Goal: Task Accomplishment & Management: Use online tool/utility

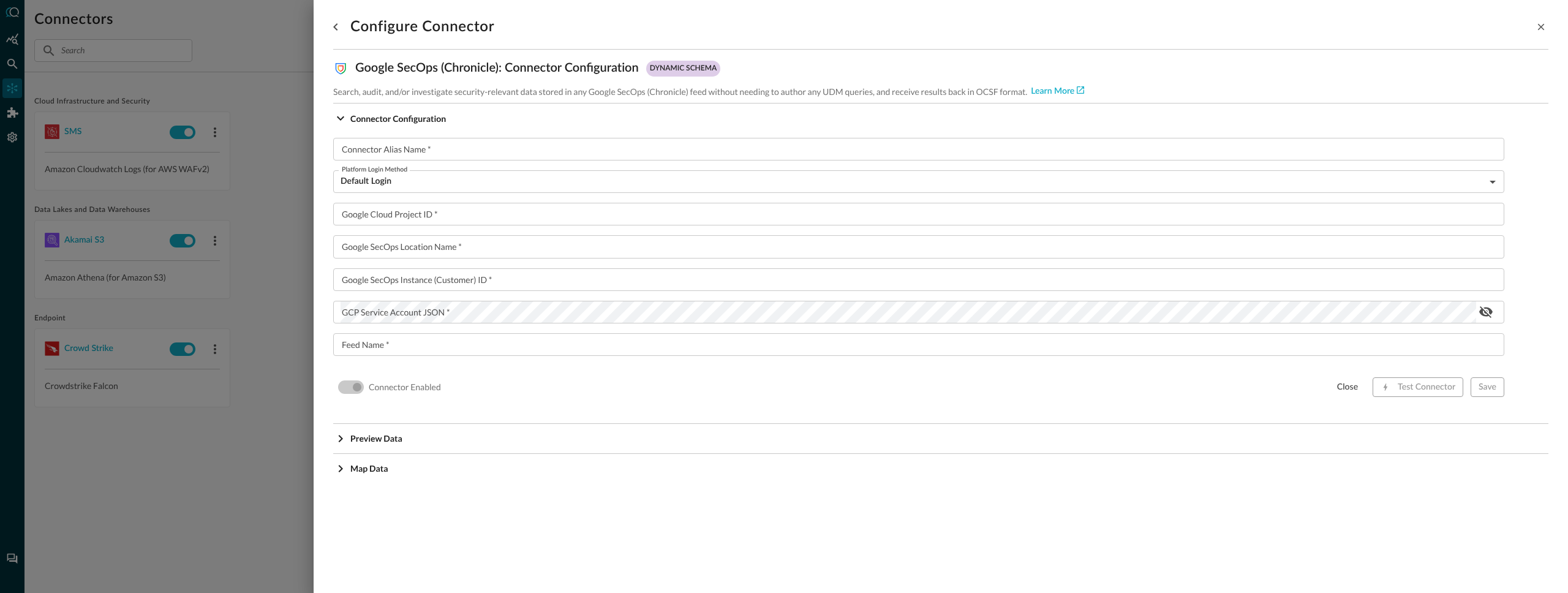
click at [275, 152] on div at bounding box center [784, 296] width 1568 height 593
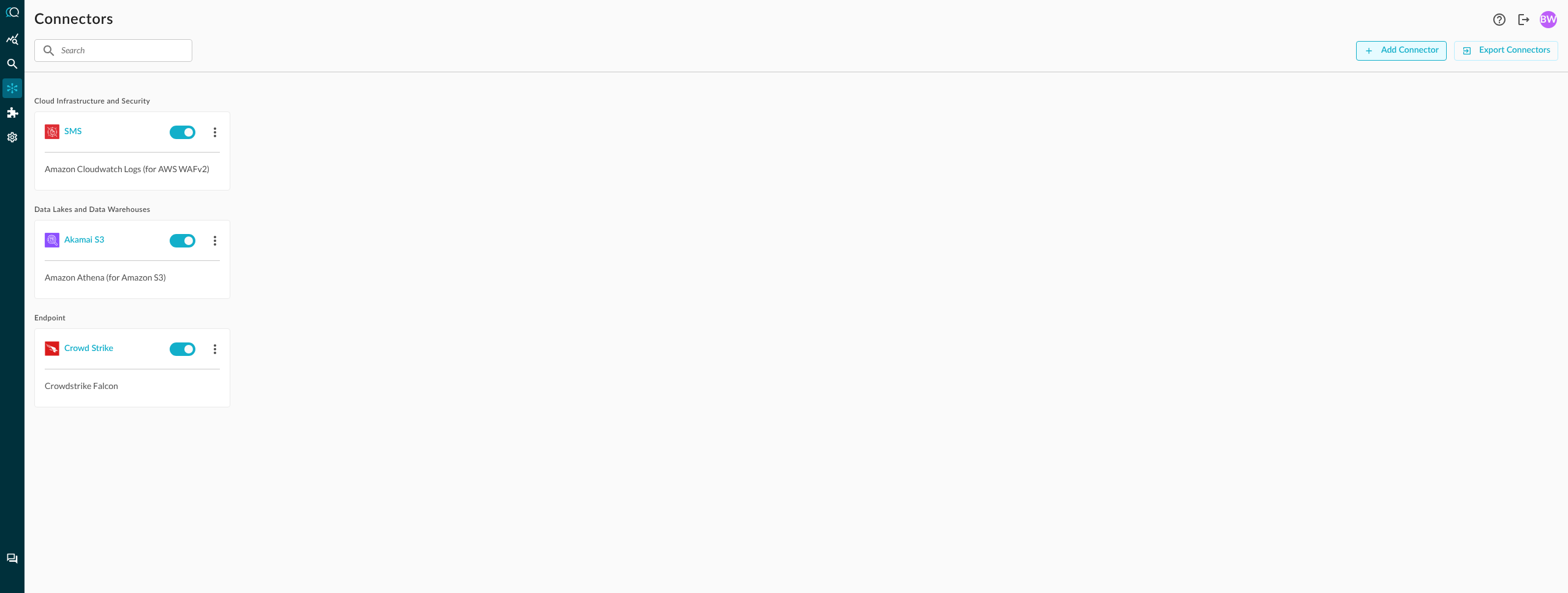
click at [1384, 45] on div "Add Connector" at bounding box center [1410, 51] width 57 height 15
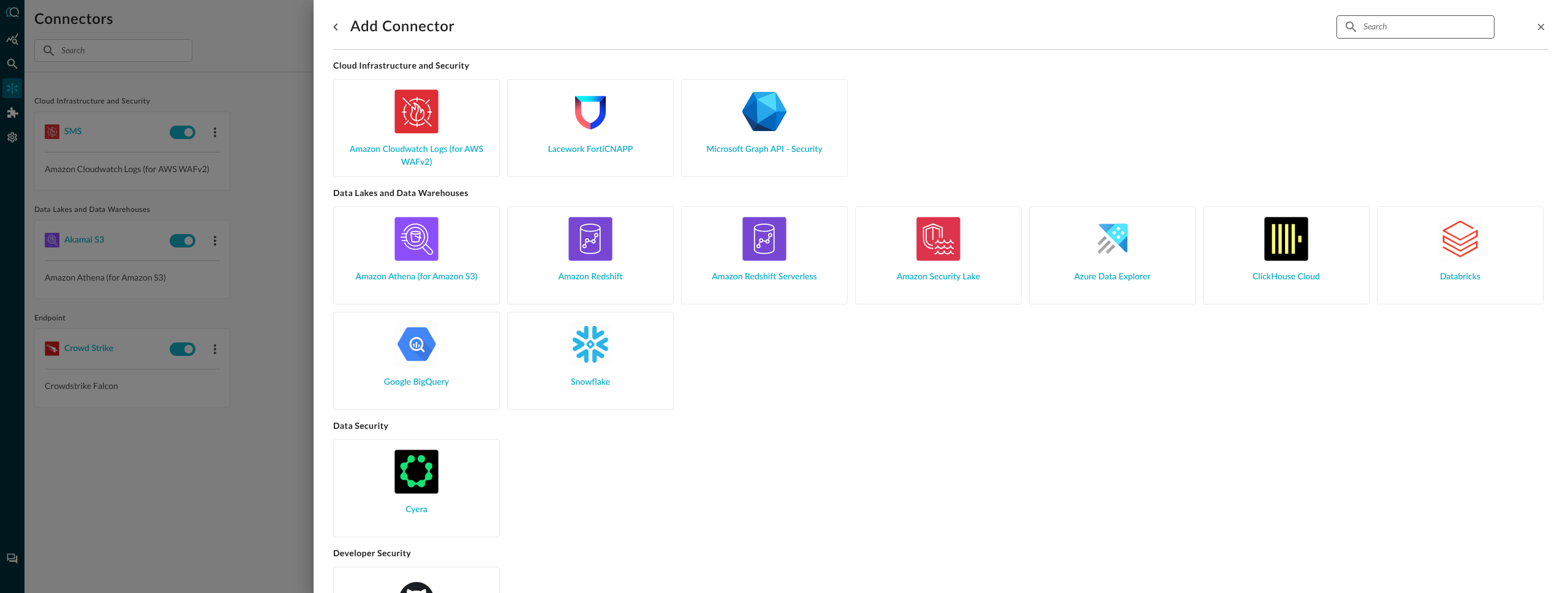
click at [1392, 26] on input "text" at bounding box center [1415, 27] width 103 height 23
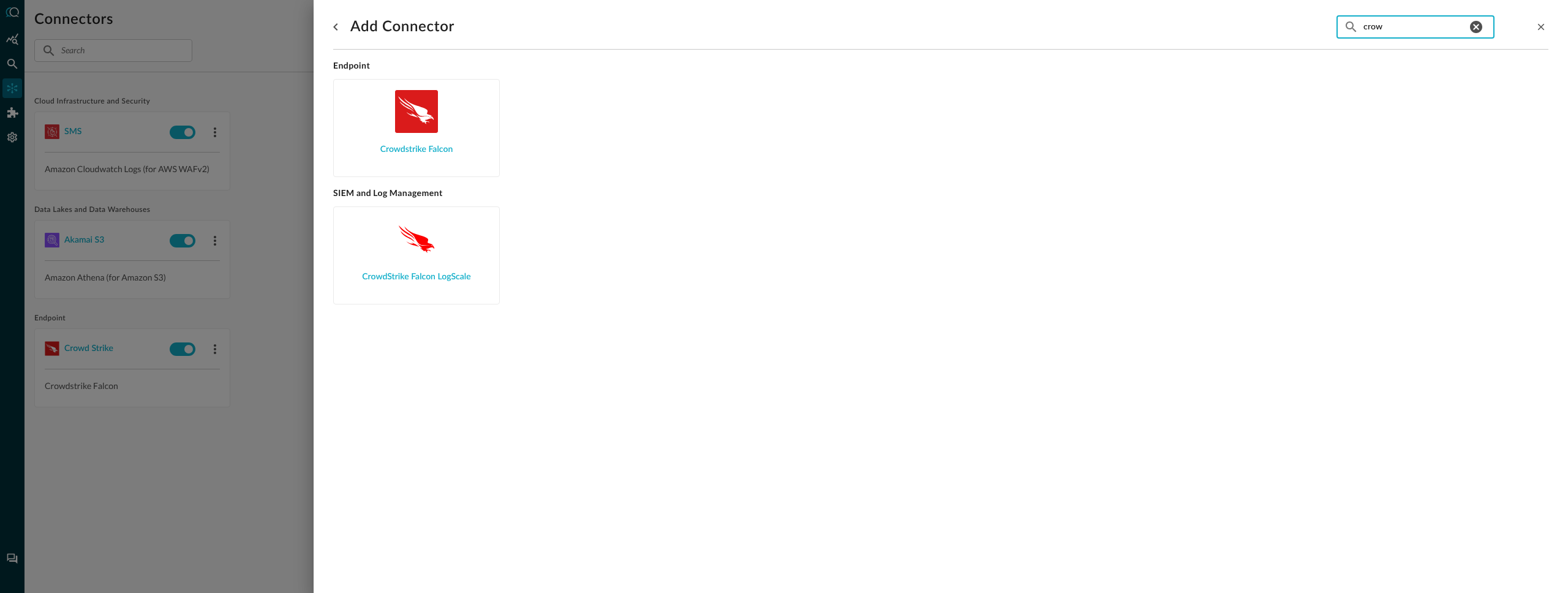
type input "crow"
click at [1375, 28] on input "crow" at bounding box center [1415, 27] width 103 height 23
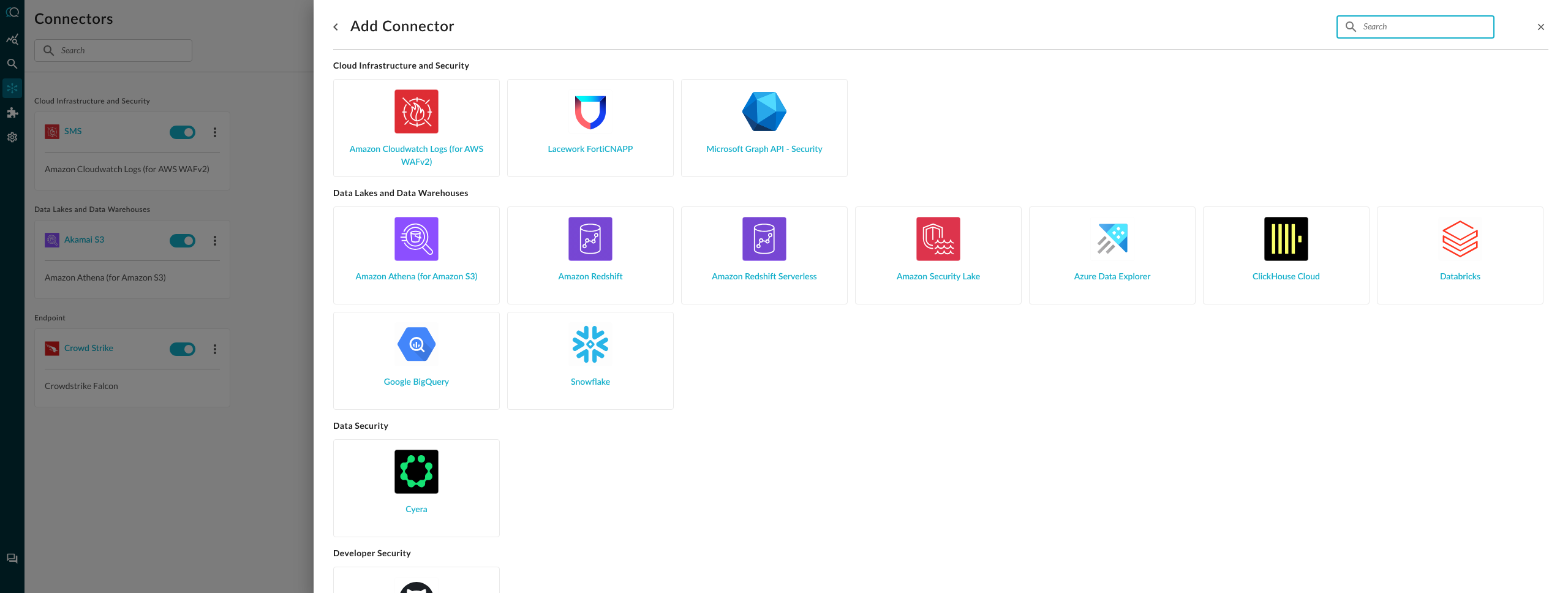
click at [1391, 28] on input "text" at bounding box center [1415, 27] width 103 height 23
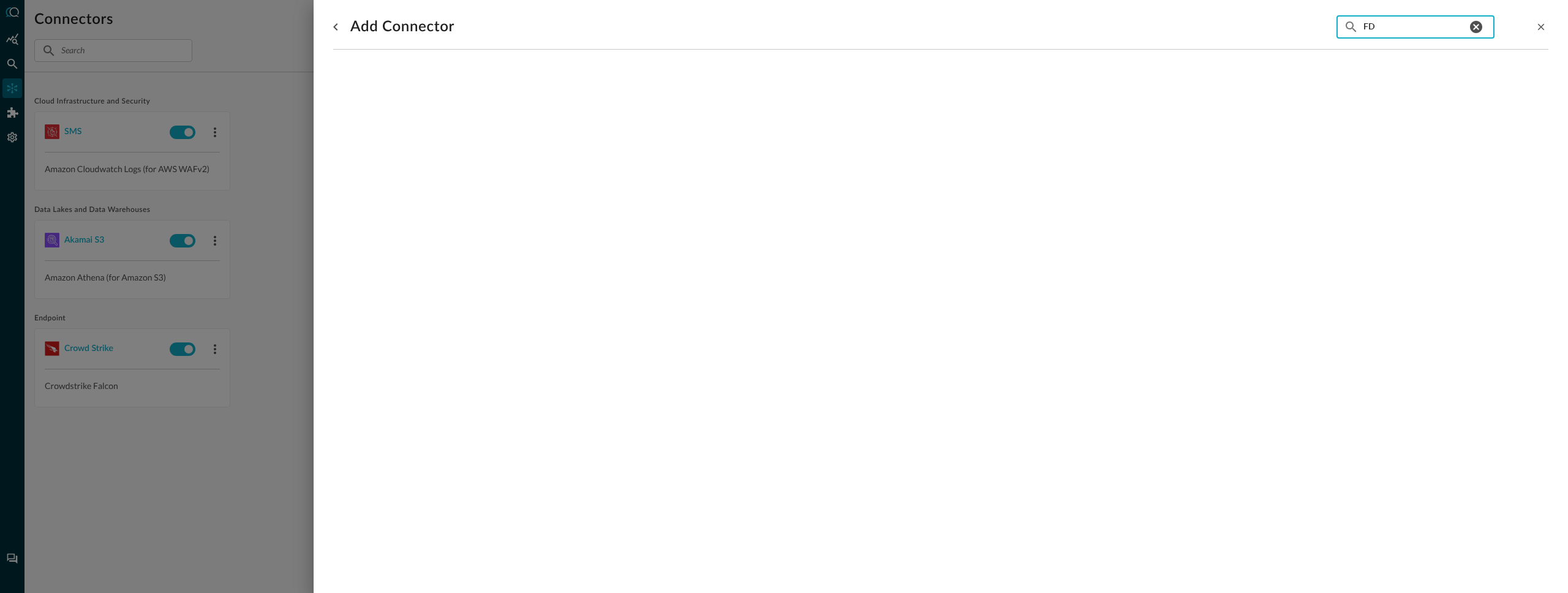
type input "F"
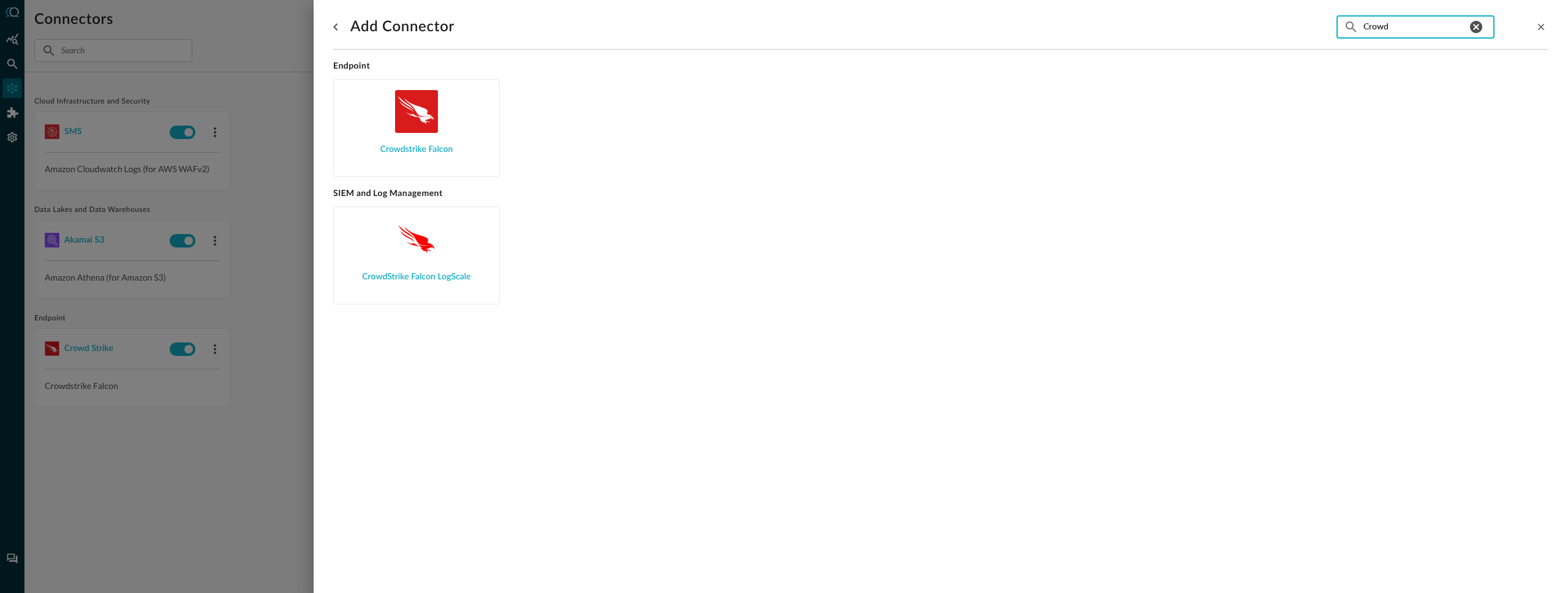
type input "Crowd"
click at [1407, 32] on input "Crowd" at bounding box center [1415, 27] width 103 height 23
click at [1480, 30] on icon "Clear Platforms Search" at bounding box center [1475, 27] width 12 height 12
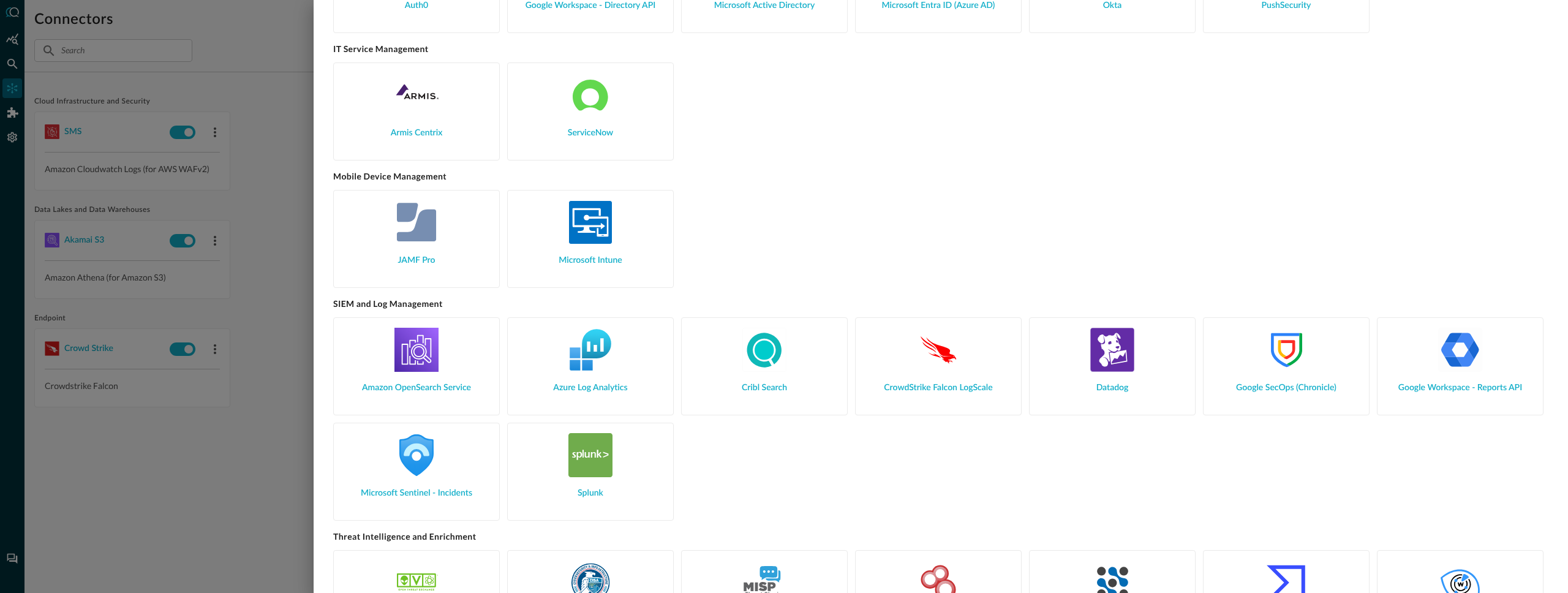
scroll to position [1021, 0]
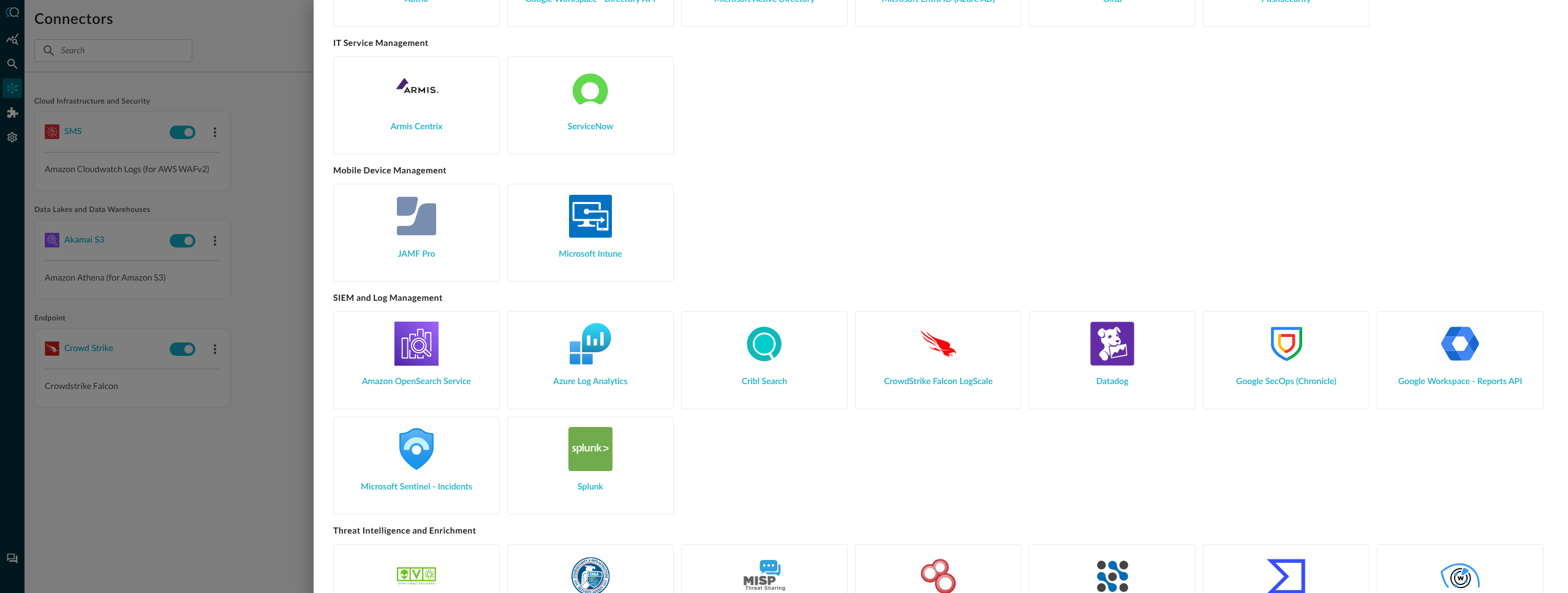
click at [943, 342] on img at bounding box center [938, 344] width 44 height 44
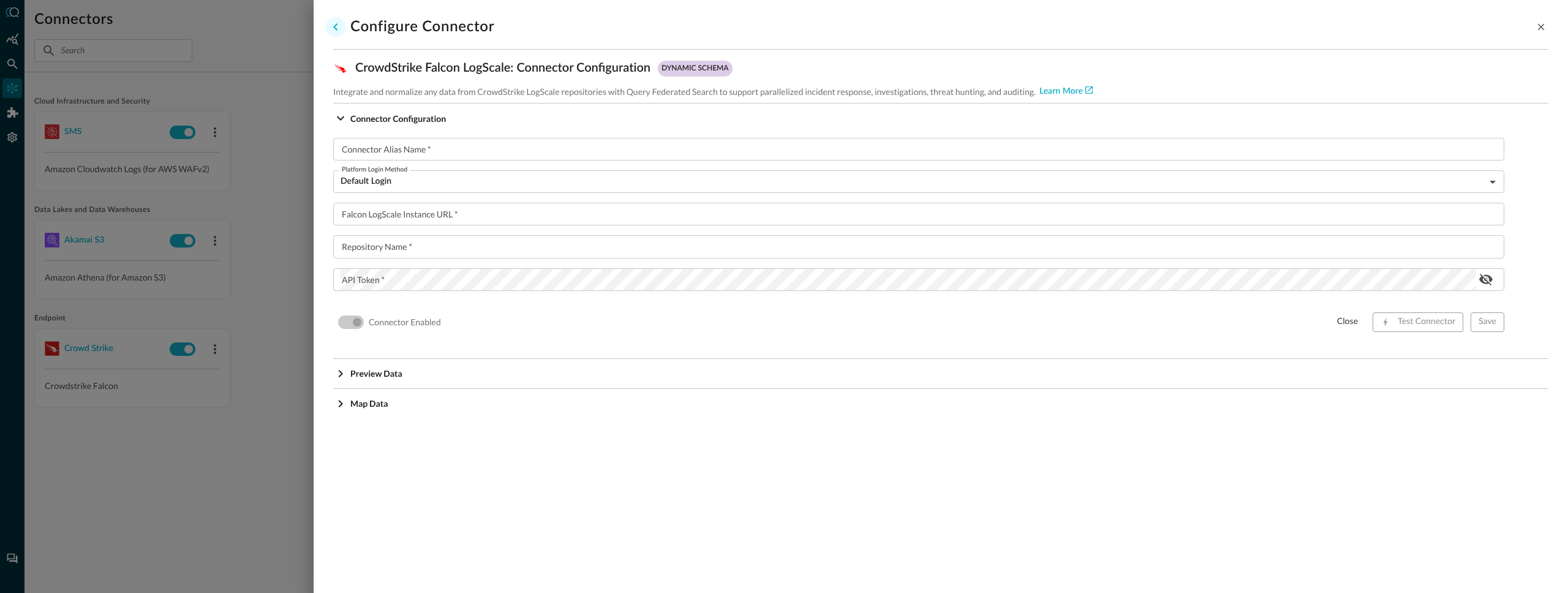
click at [334, 26] on icon "go back" at bounding box center [335, 27] width 4 height 8
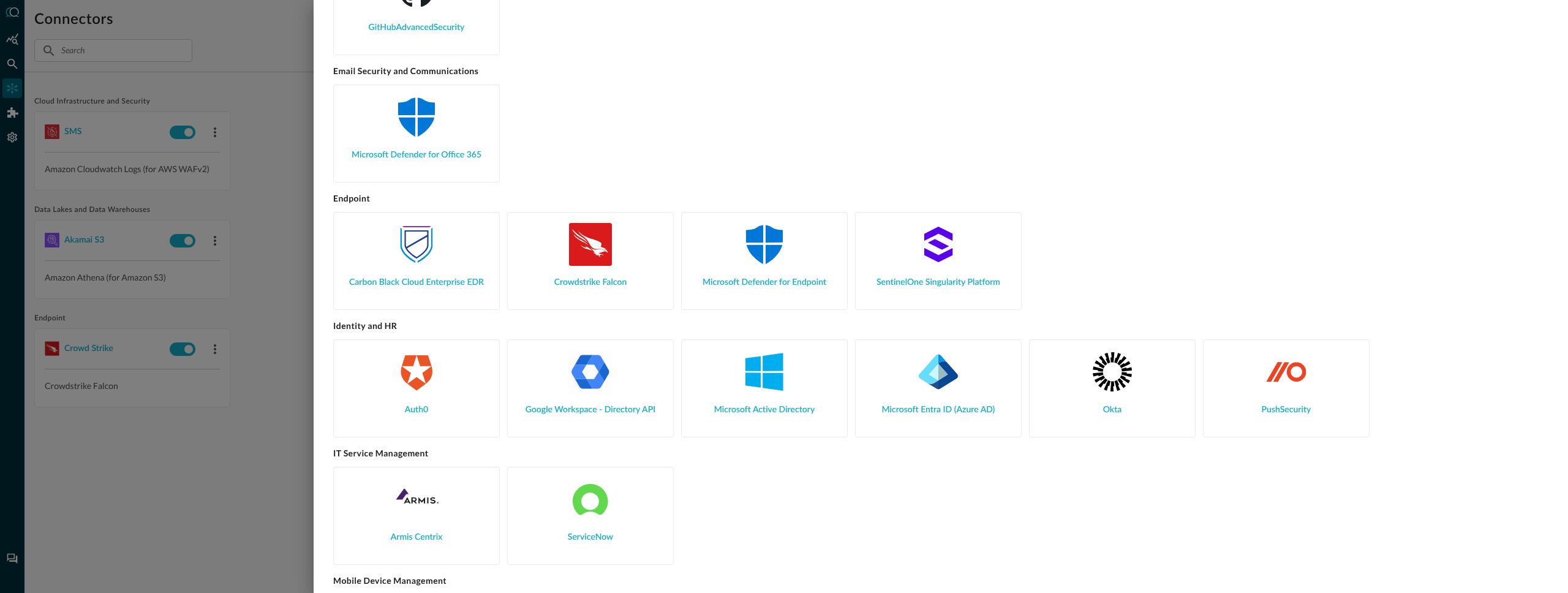
scroll to position [627, 0]
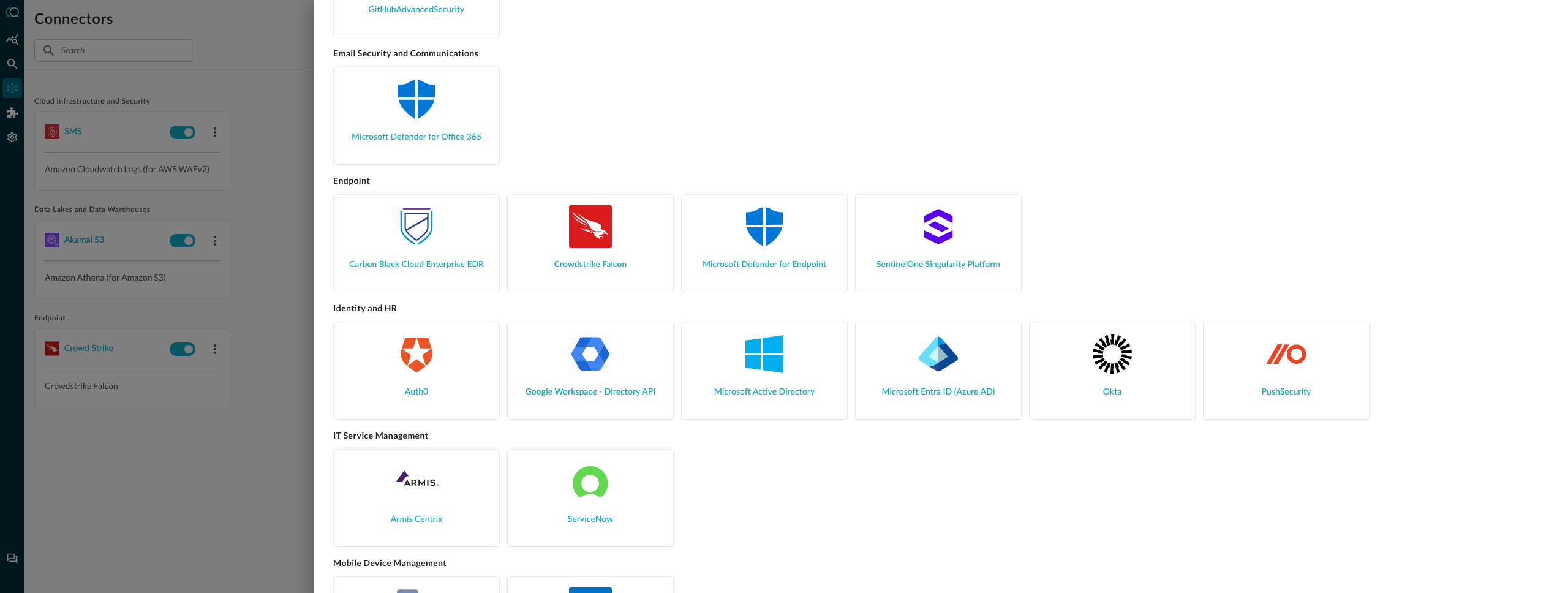
click at [590, 236] on img at bounding box center [591, 226] width 44 height 44
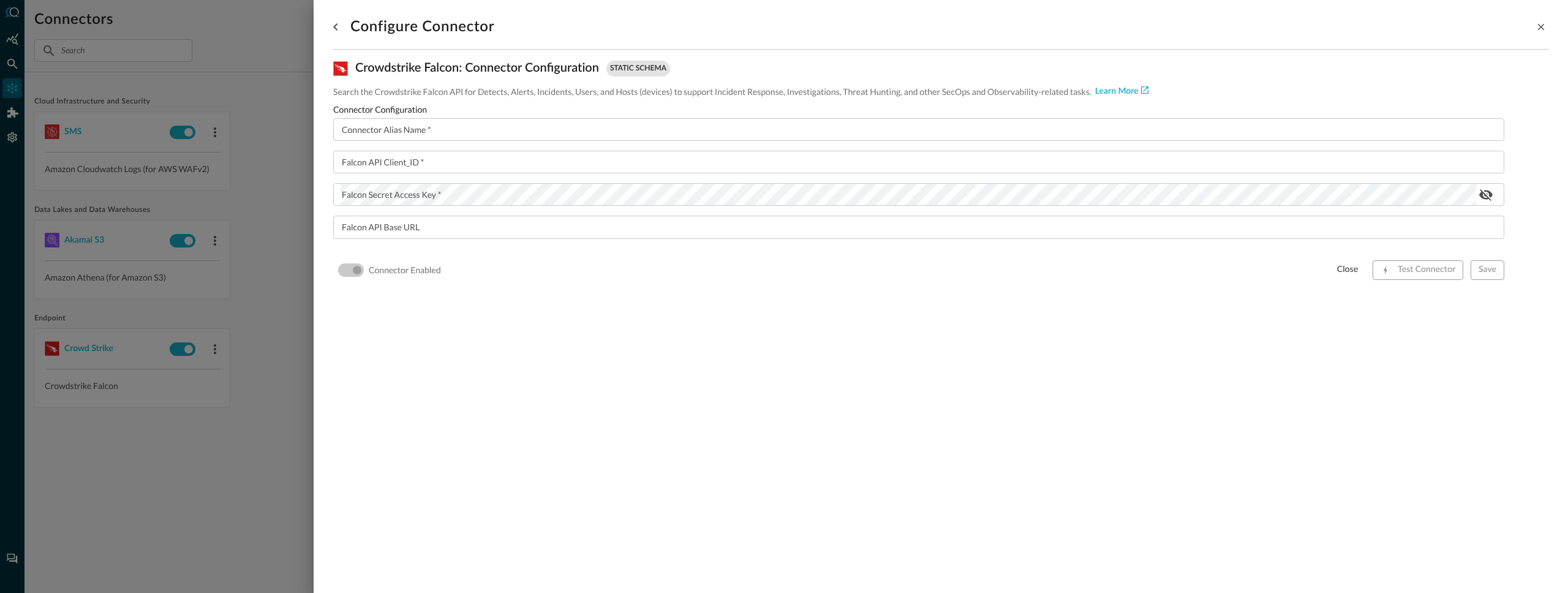
scroll to position [0, 0]
click at [334, 23] on icon "go back" at bounding box center [335, 27] width 14 height 14
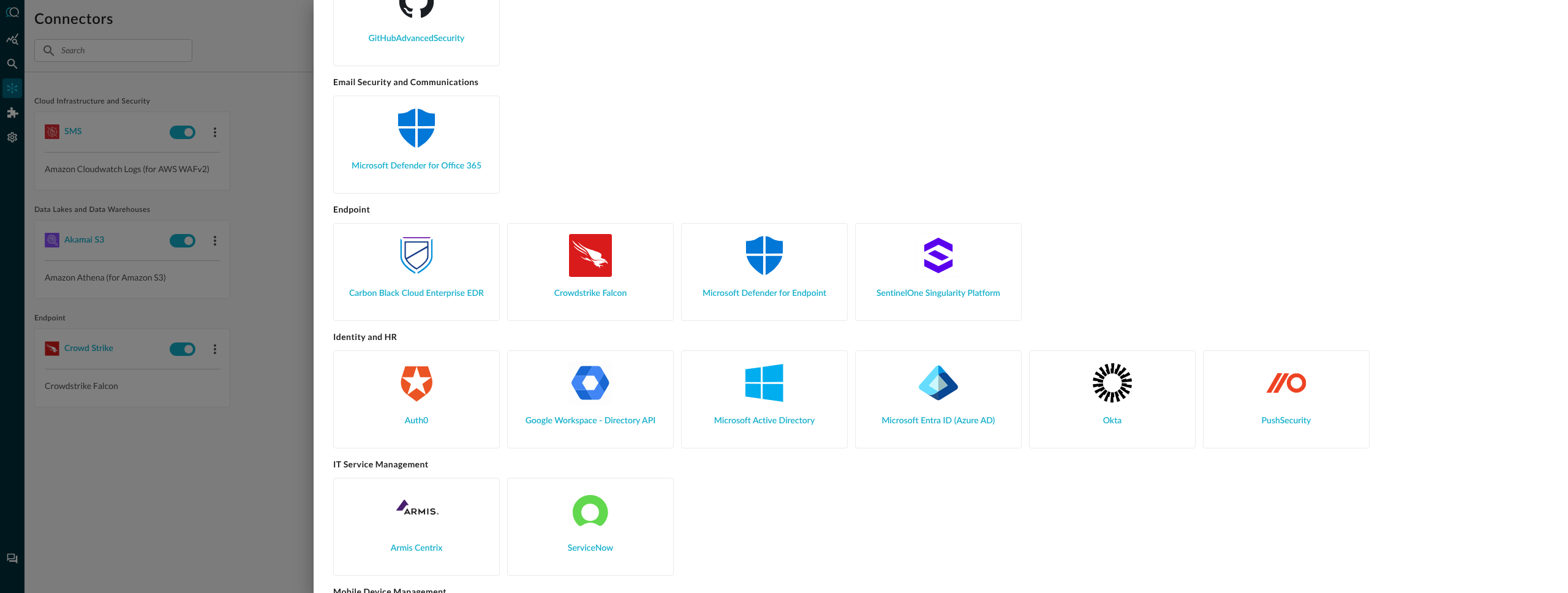
scroll to position [643, 0]
